Goal: Task Accomplishment & Management: Use online tool/utility

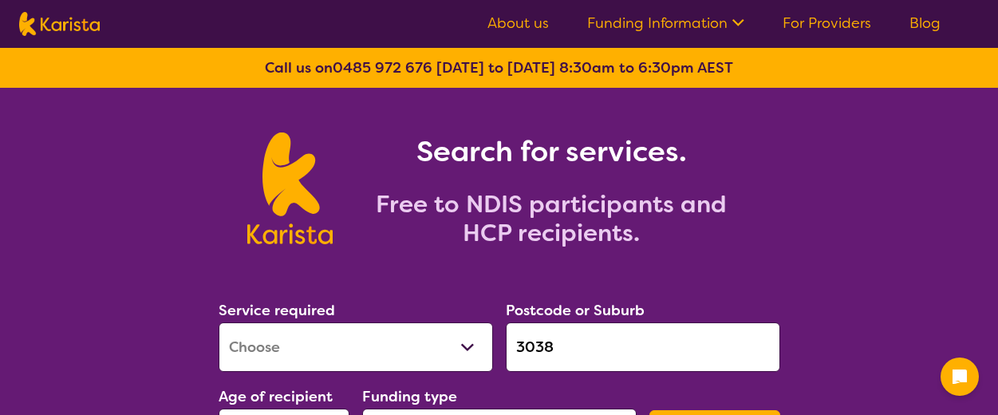
select select "[MEDICAL_DATA]"
select select "AD"
select select "NDIS"
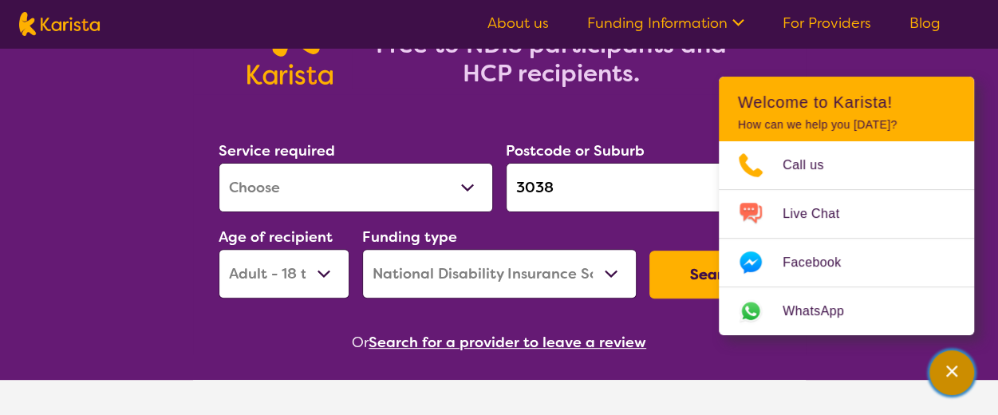
click at [948, 369] on icon "Channel Menu" at bounding box center [952, 371] width 16 height 16
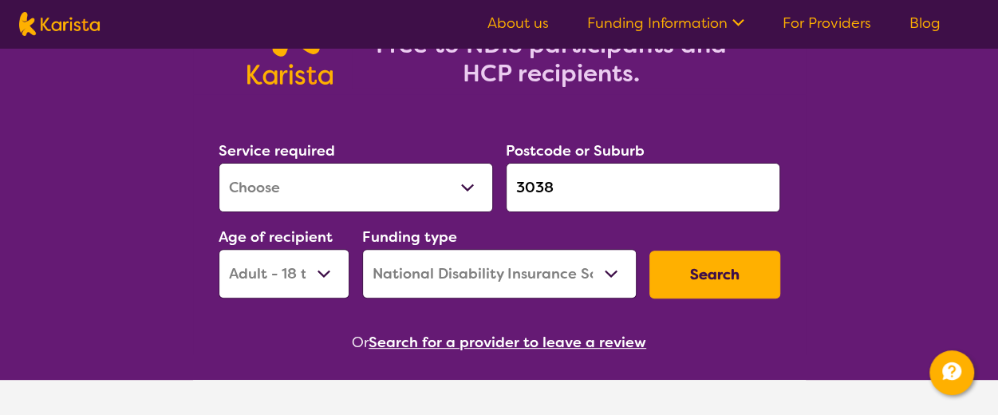
drag, startPoint x: 555, startPoint y: 184, endPoint x: 458, endPoint y: 184, distance: 97.3
click at [458, 184] on div "Service required Allied Health Assistant Assessment ([MEDICAL_DATA] or [MEDICAL…" at bounding box center [499, 218] width 574 height 172
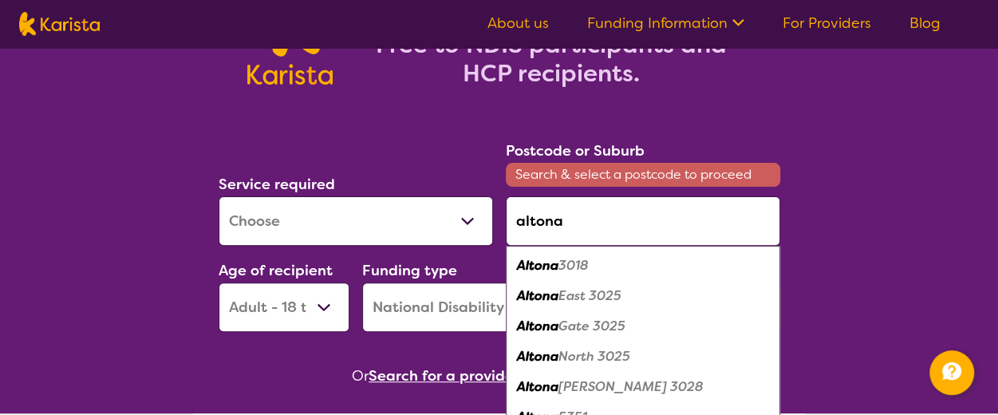
click at [531, 257] on em "Altona" at bounding box center [537, 265] width 41 height 17
type input "3018"
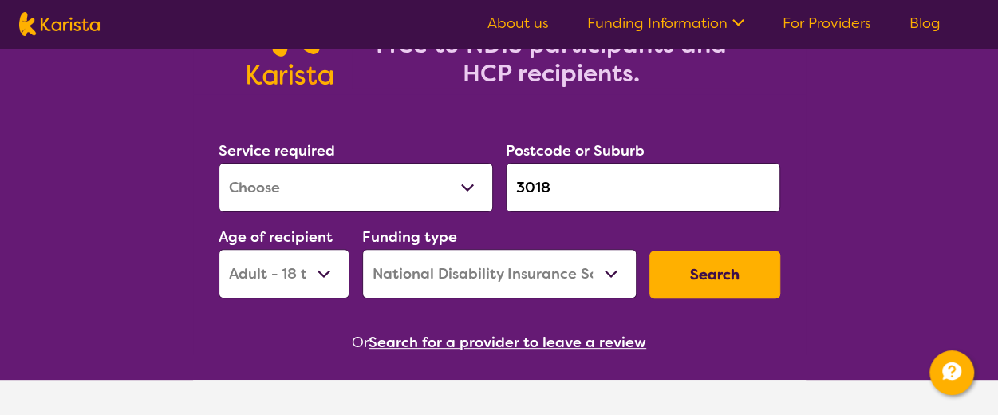
click at [466, 193] on select "Allied Health Assistant Assessment ([MEDICAL_DATA] or [MEDICAL_DATA]) Behaviour…" at bounding box center [356, 187] width 274 height 49
drag, startPoint x: 161, startPoint y: 157, endPoint x: 157, endPoint y: 109, distance: 48.0
